Goal: Find specific page/section: Find specific page/section

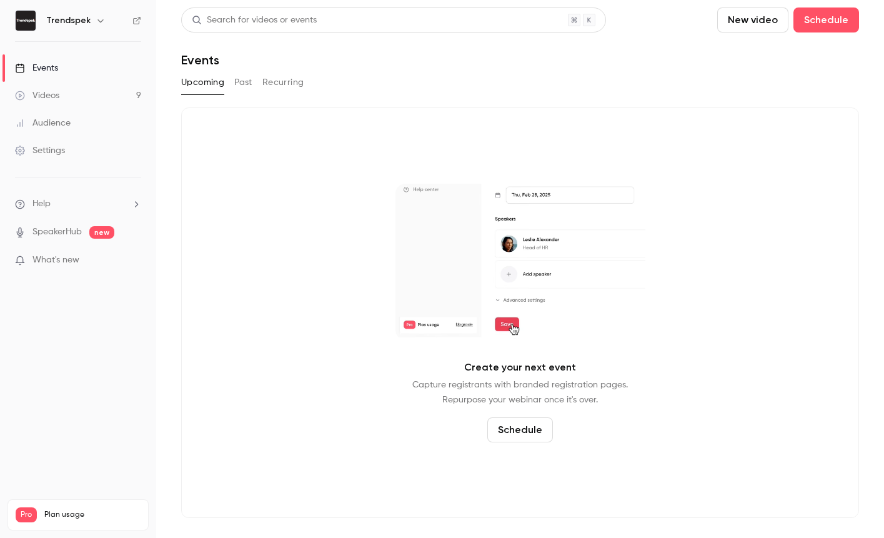
click at [76, 92] on link "Videos 9" at bounding box center [78, 95] width 156 height 27
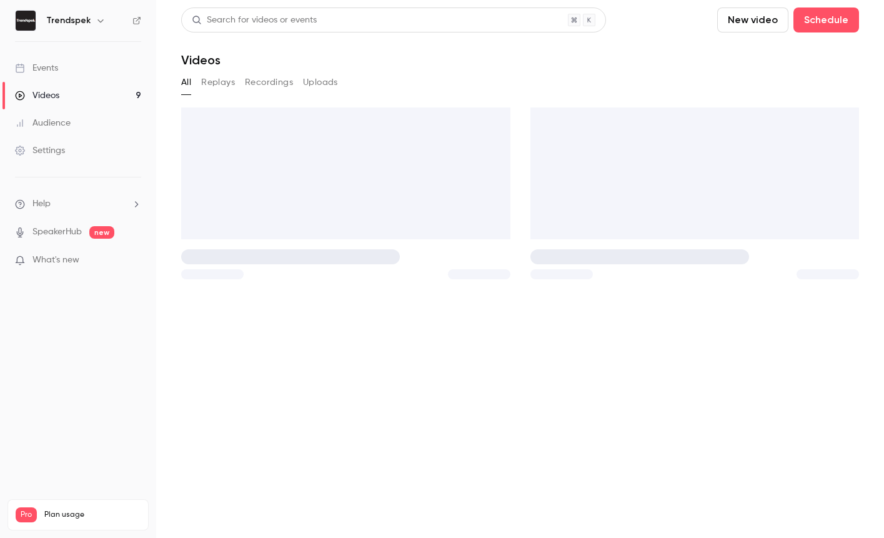
click at [58, 68] on div "Events" at bounding box center [36, 68] width 43 height 12
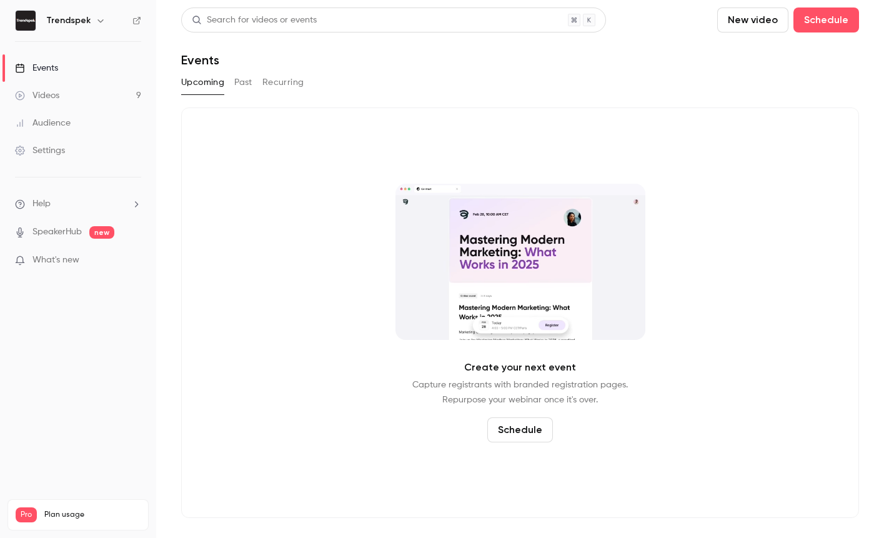
click at [246, 87] on button "Past" at bounding box center [243, 82] width 18 height 20
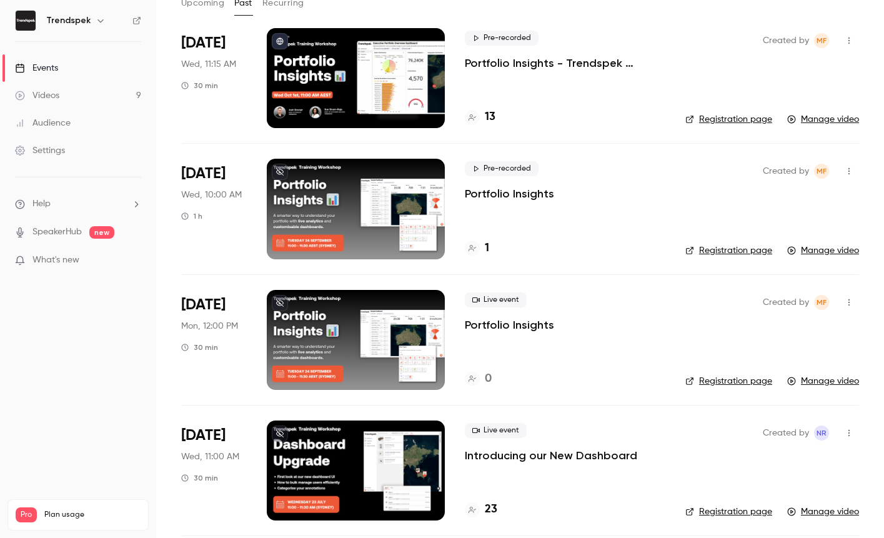
scroll to position [138, 0]
